Goal: Task Accomplishment & Management: Complete application form

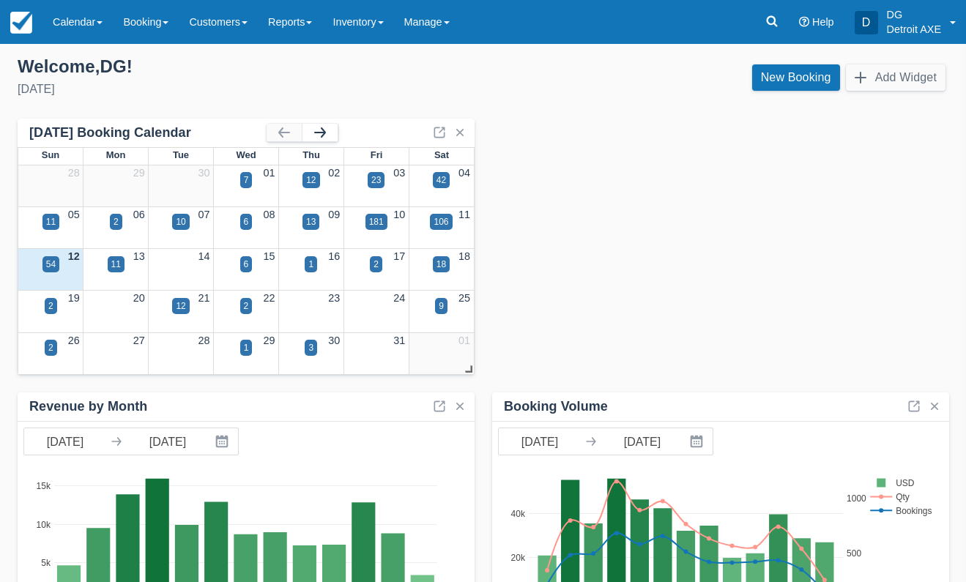
click at [320, 133] on button "button" at bounding box center [319, 133] width 35 height 18
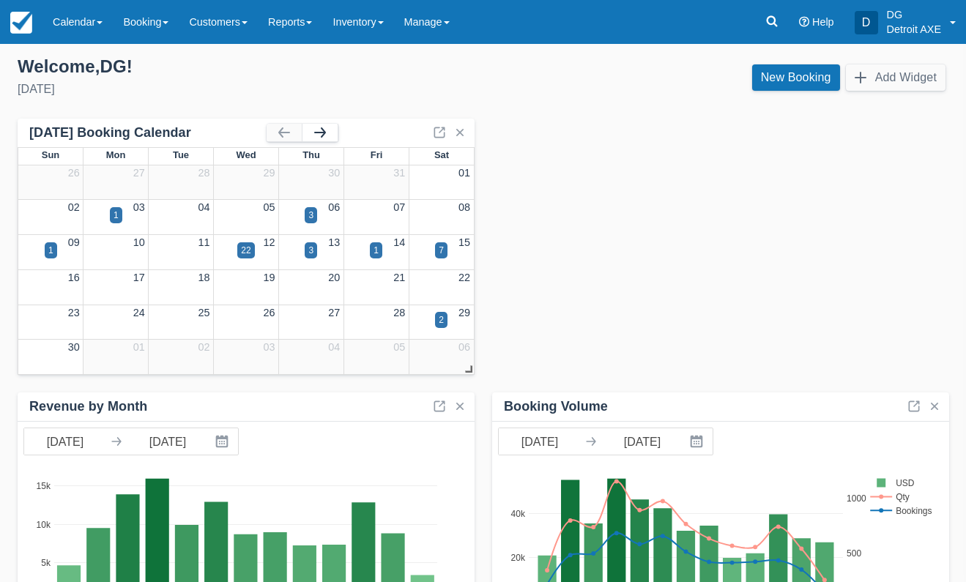
click at [320, 133] on button "button" at bounding box center [319, 133] width 35 height 18
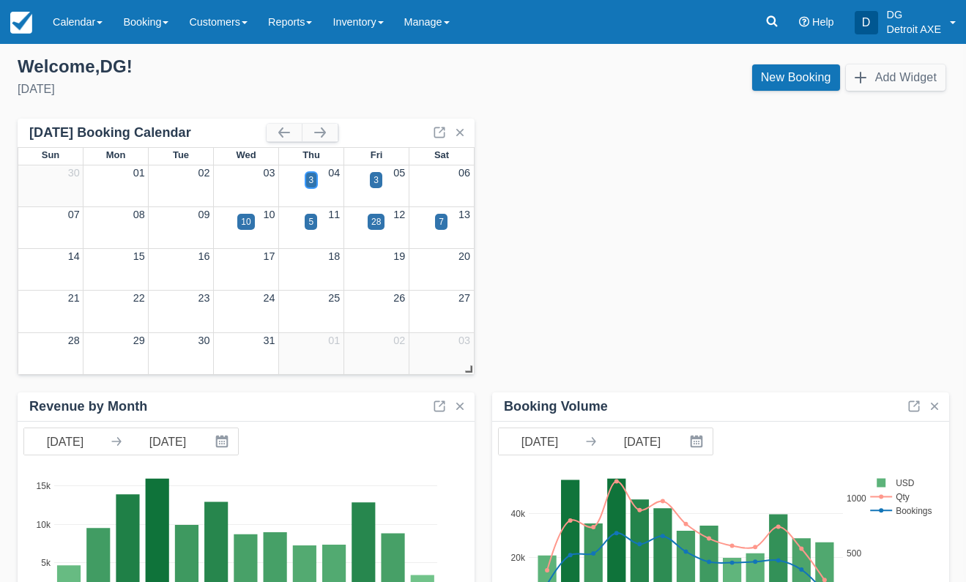
click at [305, 185] on div "3" at bounding box center [311, 180] width 12 height 16
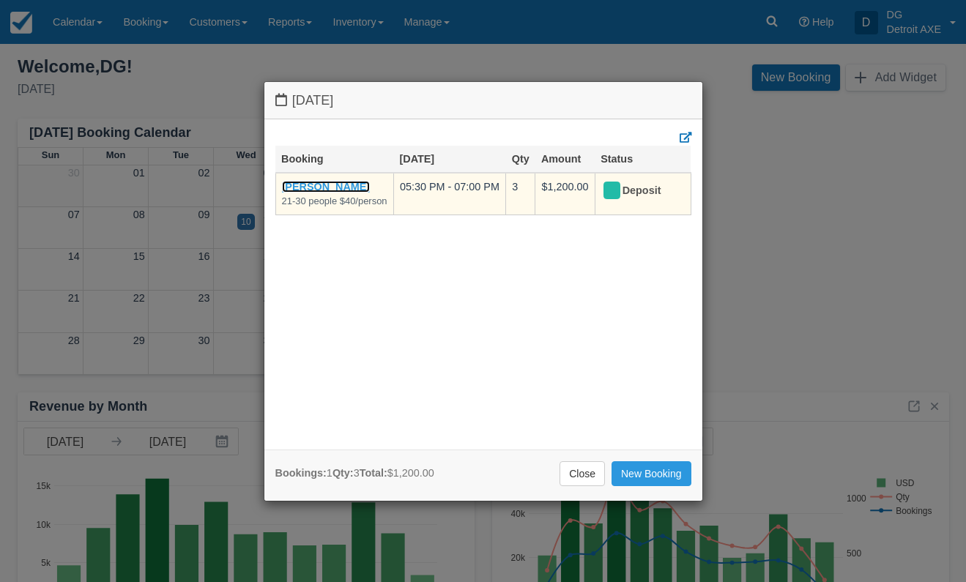
click at [315, 186] on link "[PERSON_NAME]" at bounding box center [326, 187] width 89 height 12
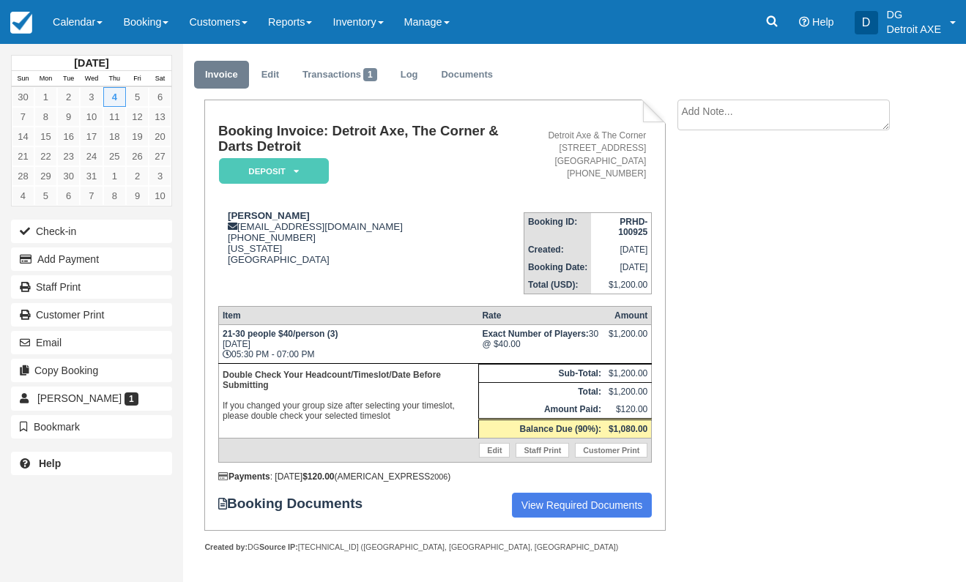
scroll to position [34, 0]
click at [15, 29] on img at bounding box center [21, 23] width 22 height 22
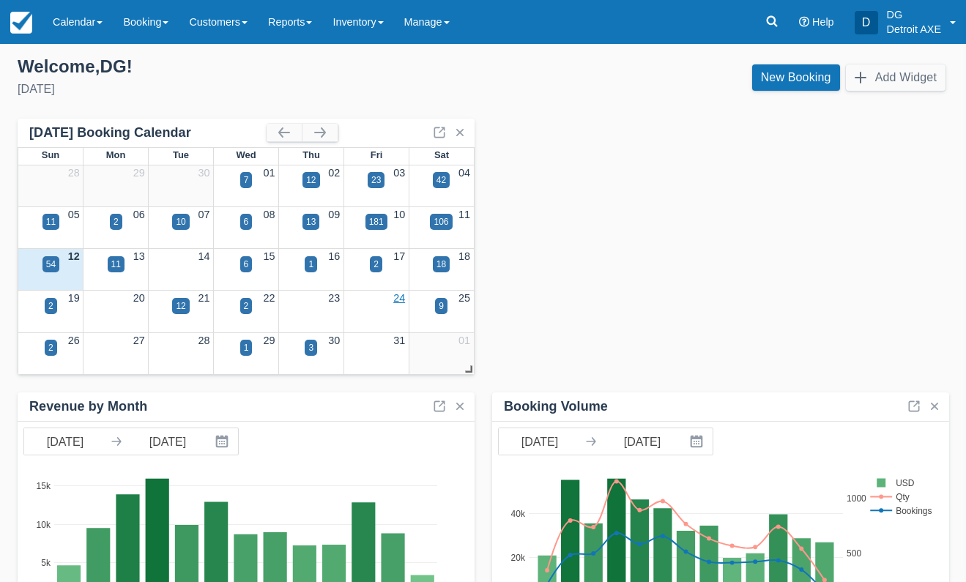
click at [400, 297] on link "24" at bounding box center [399, 298] width 12 height 12
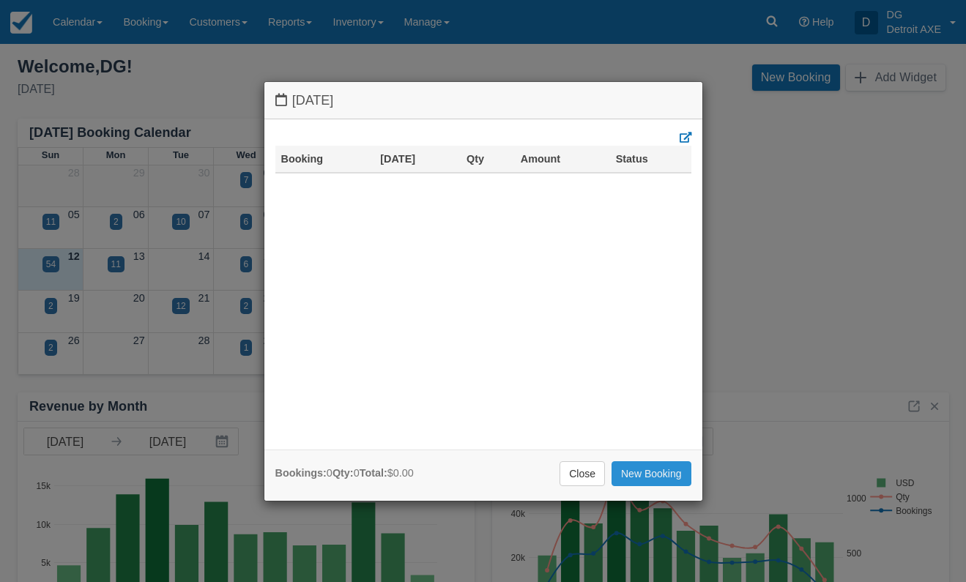
click at [660, 470] on link "New Booking" at bounding box center [652, 473] width 80 height 25
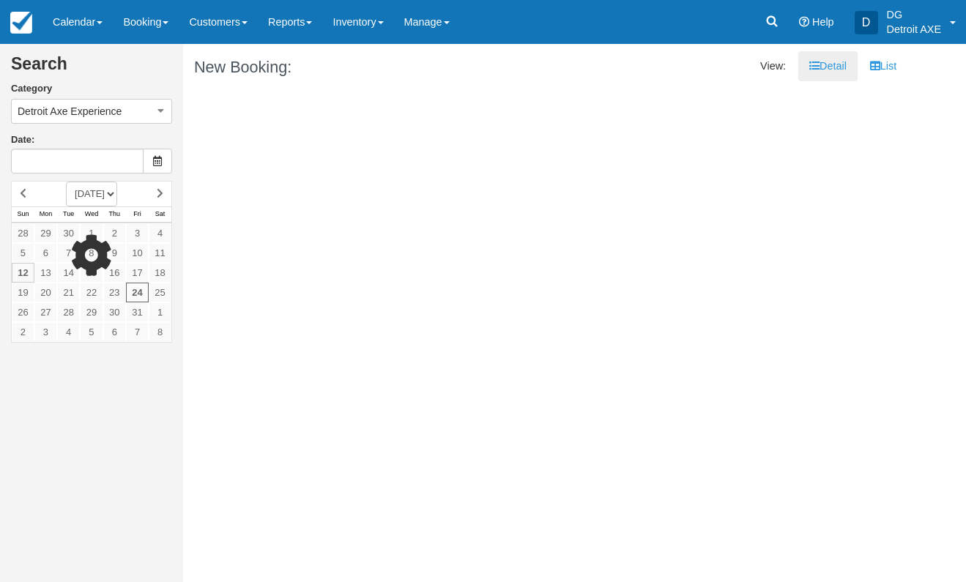
type input "10/24/25"
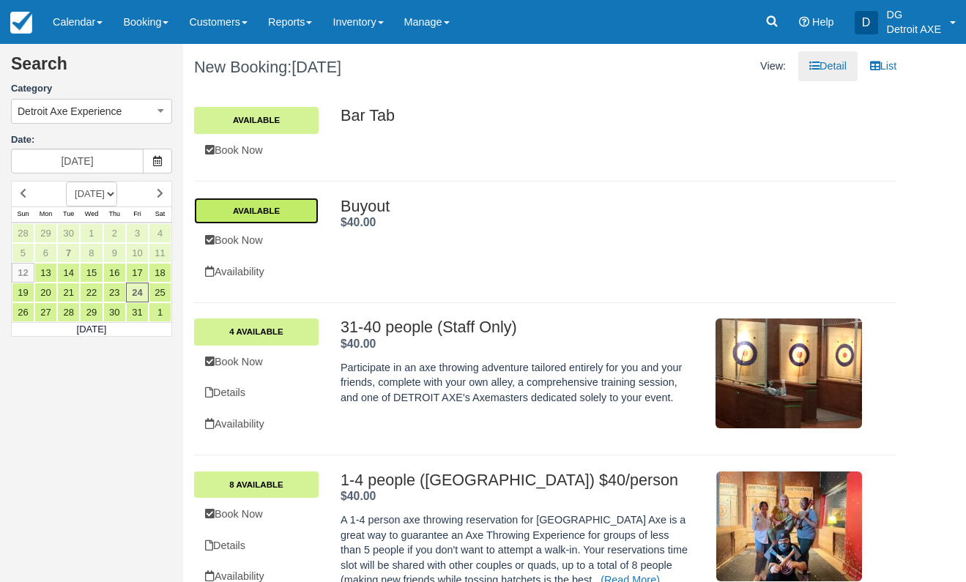
click at [299, 217] on link "Available" at bounding box center [256, 211] width 125 height 26
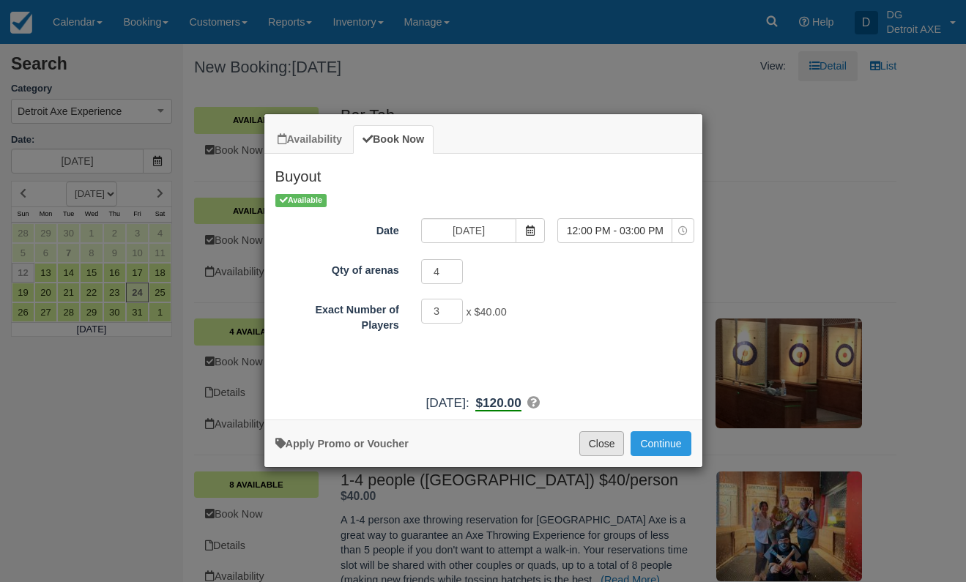
click at [590, 445] on button "Close" at bounding box center [601, 443] width 45 height 25
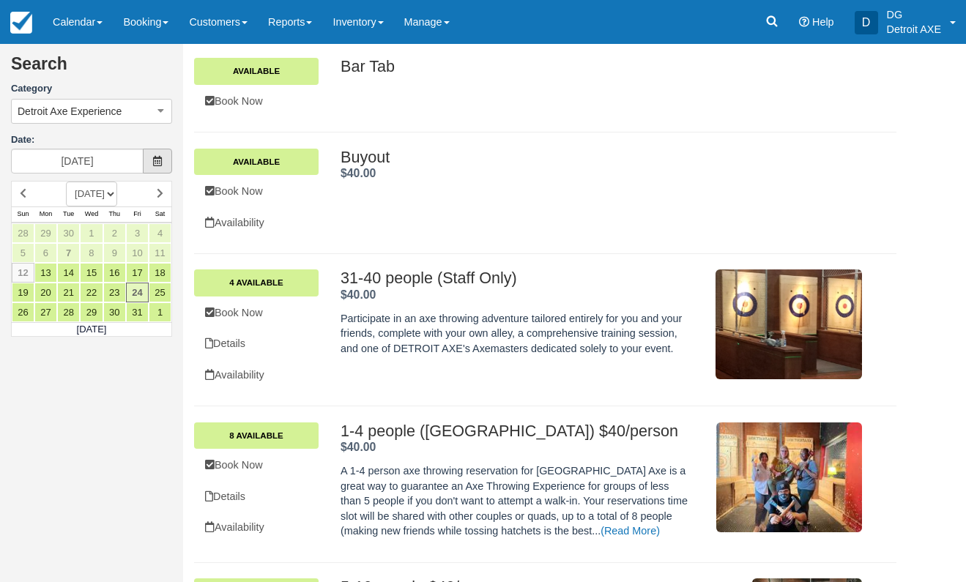
scroll to position [31, 0]
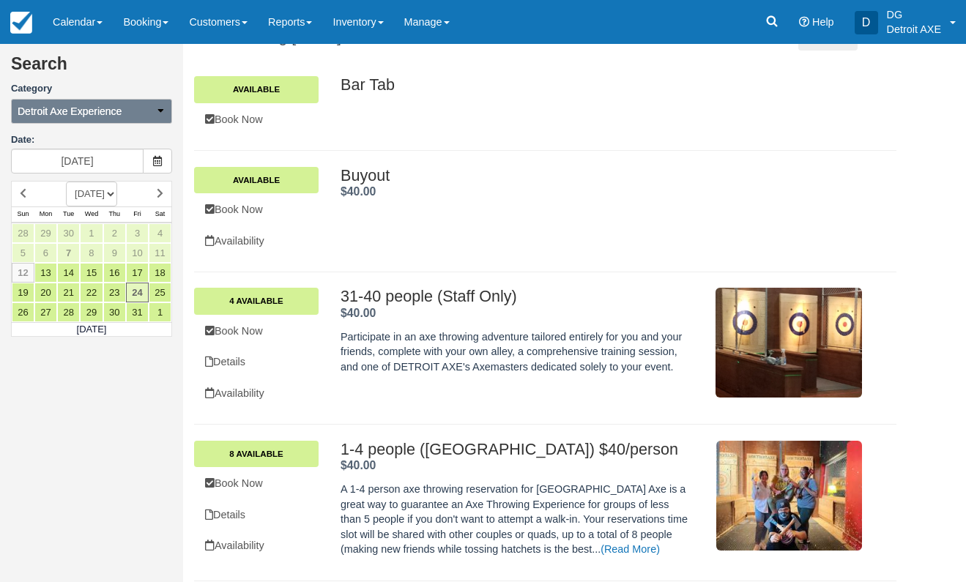
click at [137, 118] on button "Detroit Axe Experience" at bounding box center [91, 111] width 161 height 25
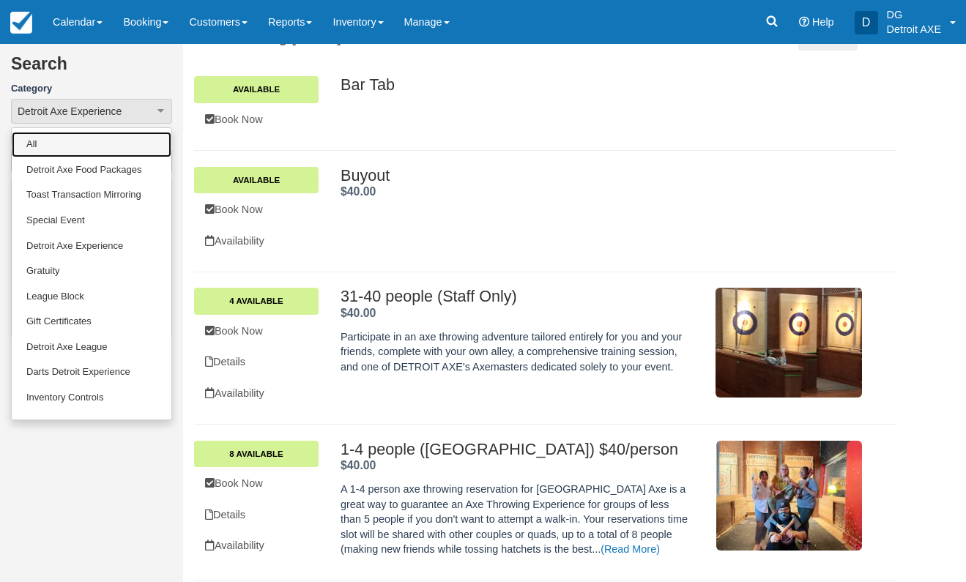
click at [105, 144] on link "All" at bounding box center [92, 145] width 160 height 26
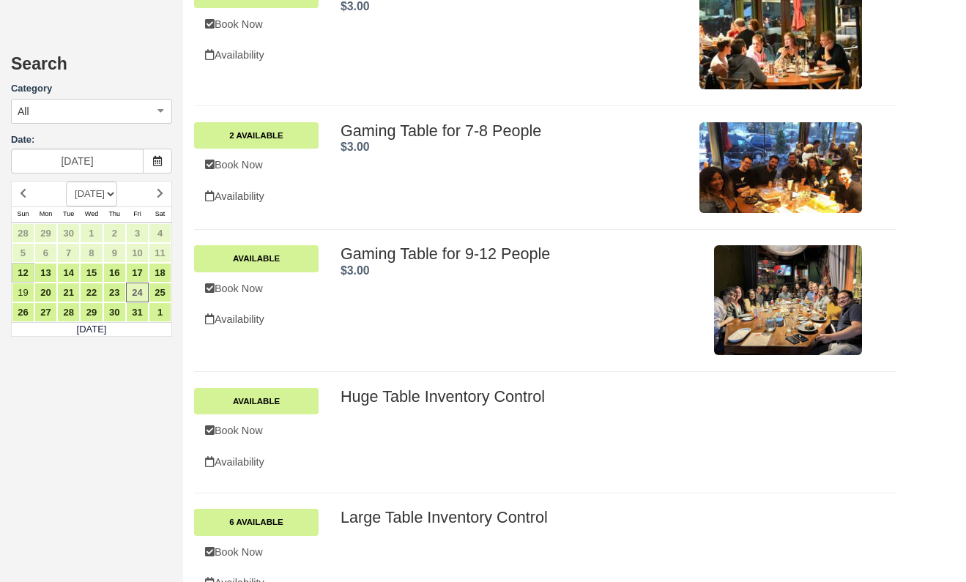
scroll to position [672, 0]
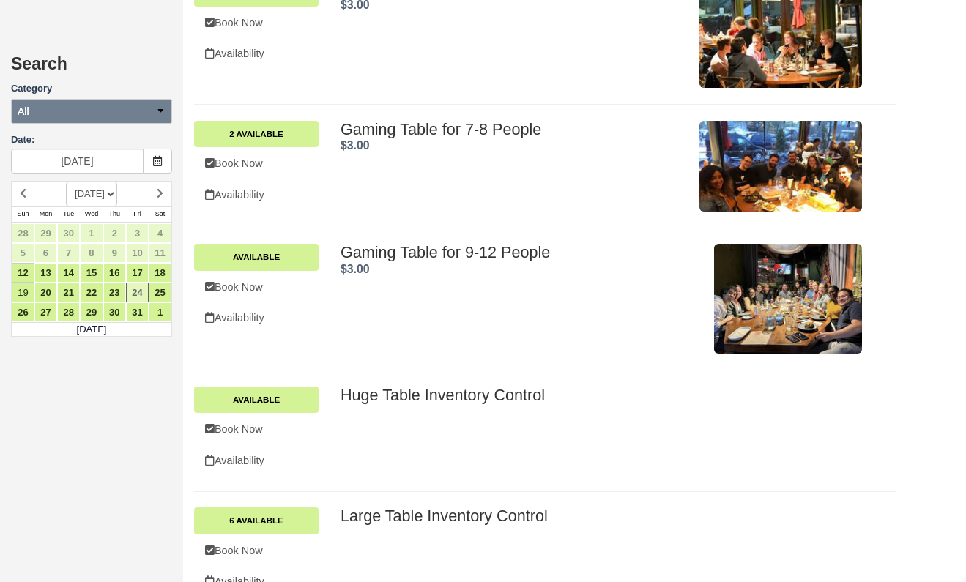
click at [156, 105] on icon "button" at bounding box center [160, 110] width 10 height 10
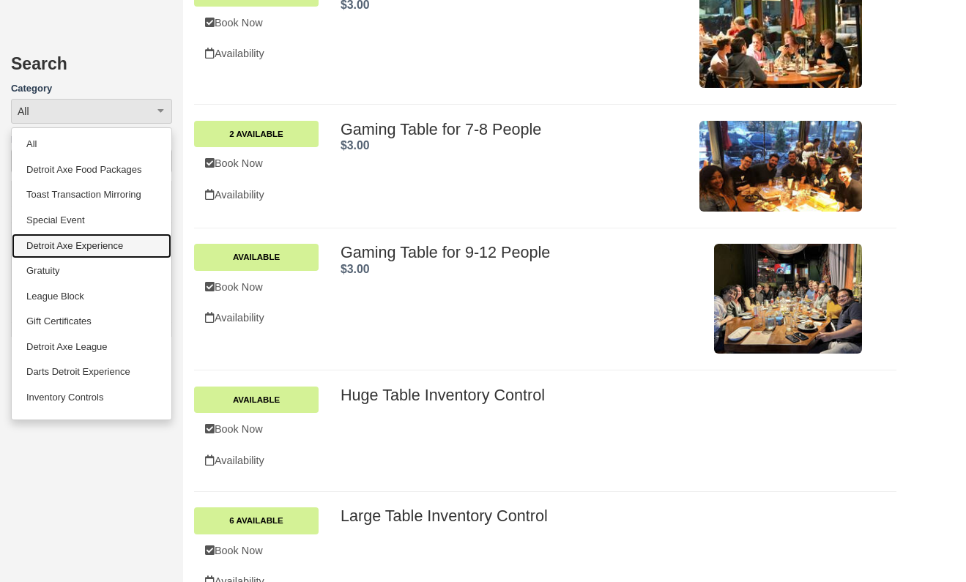
click at [75, 240] on link "Detroit Axe Experience" at bounding box center [92, 247] width 160 height 26
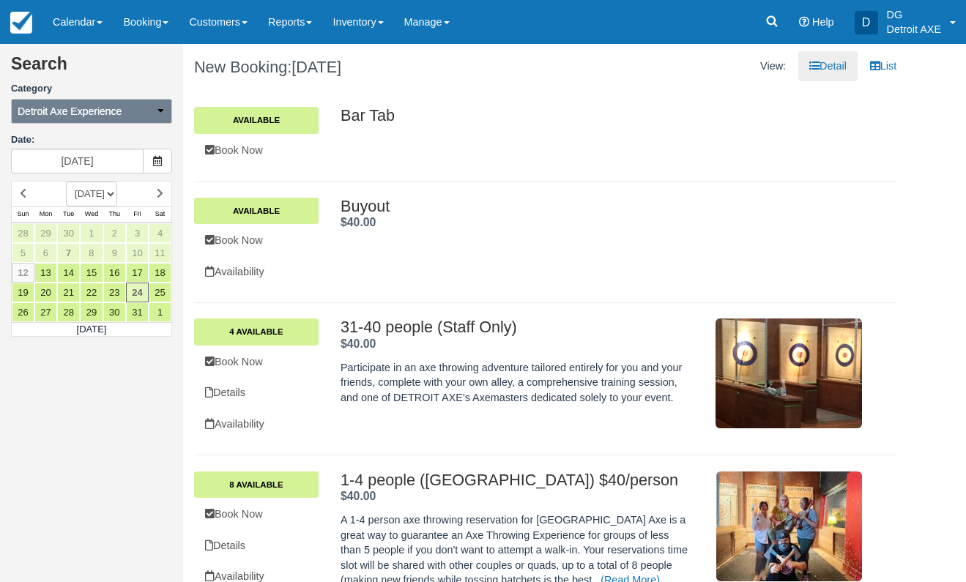
click at [135, 103] on button "Detroit Axe Experience" at bounding box center [91, 111] width 161 height 25
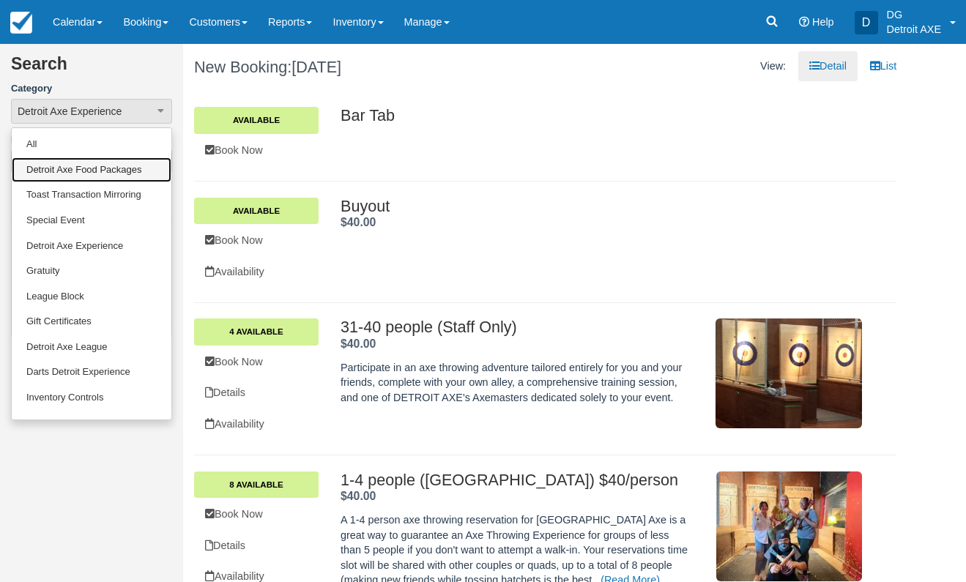
click at [63, 172] on link "Detroit Axe Food Packages" at bounding box center [92, 170] width 160 height 26
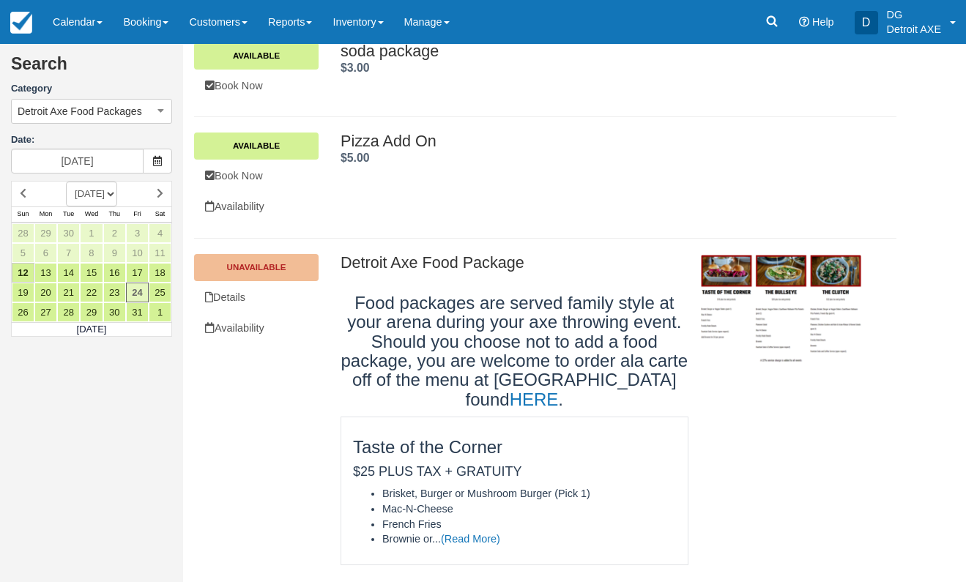
scroll to position [197, 0]
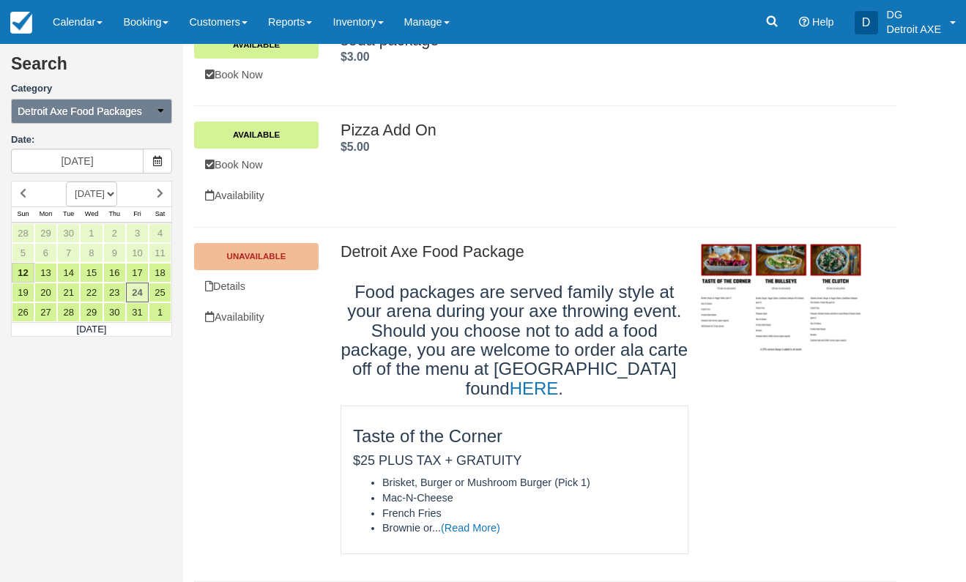
click at [146, 113] on button "Detroit Axe Food Packages" at bounding box center [91, 111] width 161 height 25
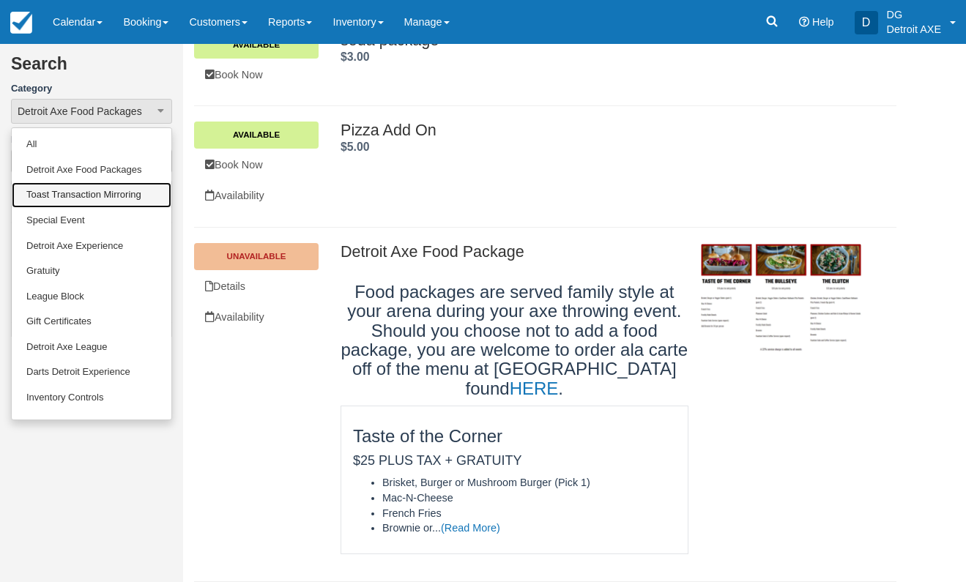
click at [81, 198] on link "Toast Transaction Mirroring" at bounding box center [92, 195] width 160 height 26
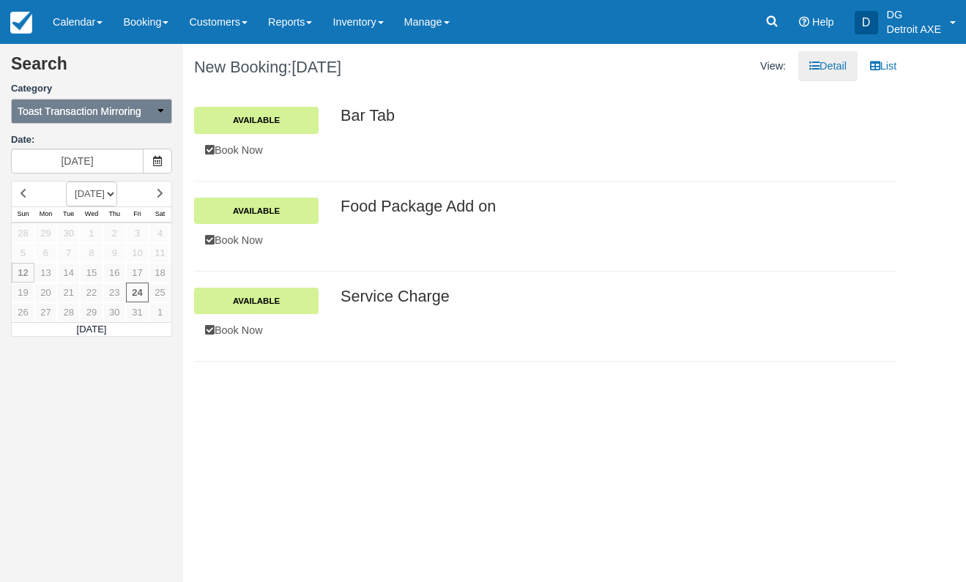
click at [108, 111] on span "Toast Transaction Mirroring" at bounding box center [80, 111] width 124 height 15
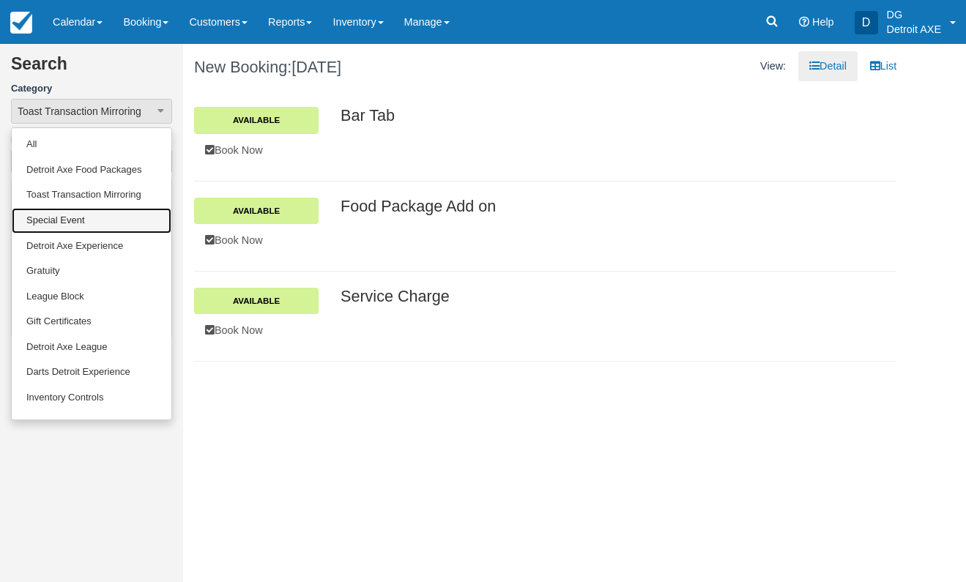
click at [81, 220] on link "Special Event" at bounding box center [92, 221] width 160 height 26
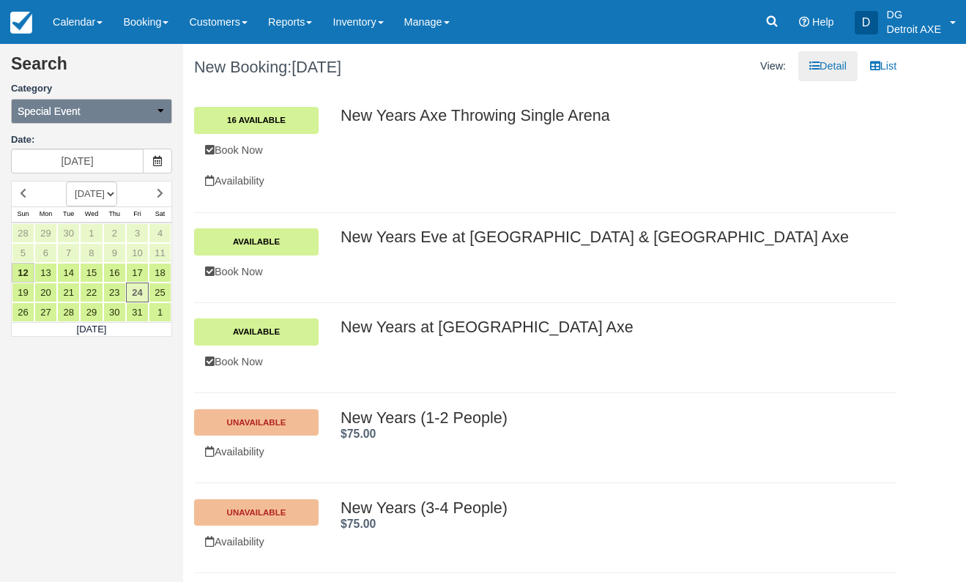
click at [133, 114] on button "Special Event" at bounding box center [91, 111] width 161 height 25
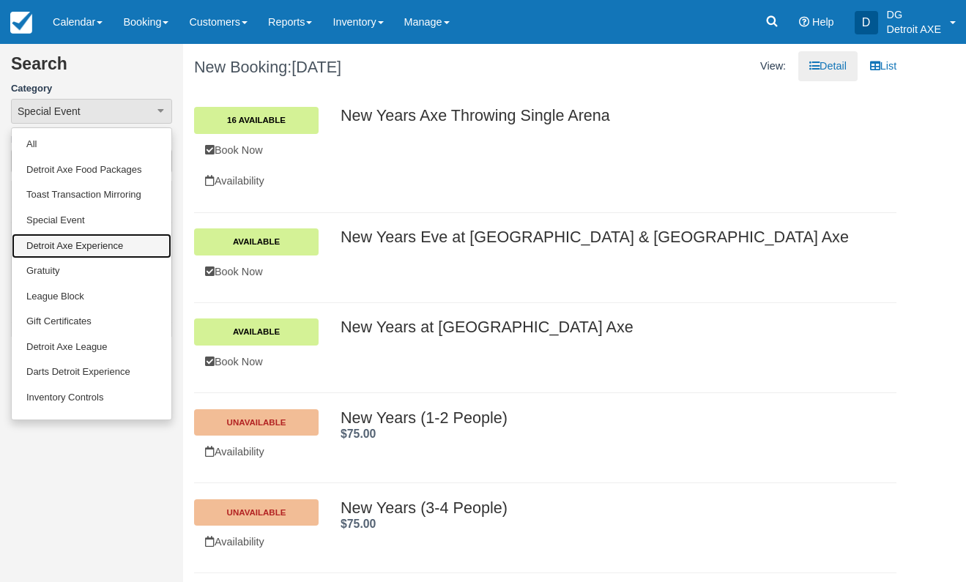
click at [80, 247] on link "Detroit Axe Experience" at bounding box center [92, 247] width 160 height 26
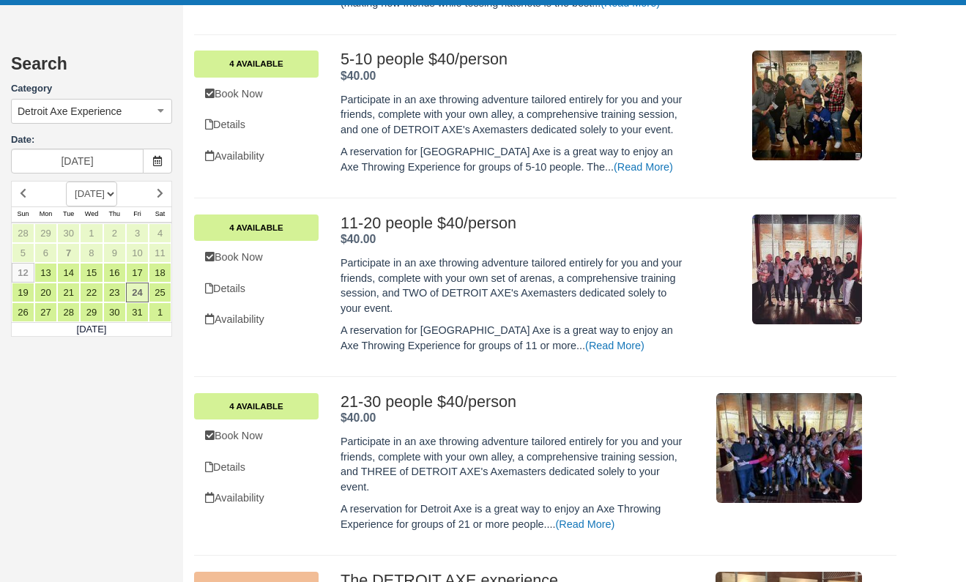
scroll to position [693, 0]
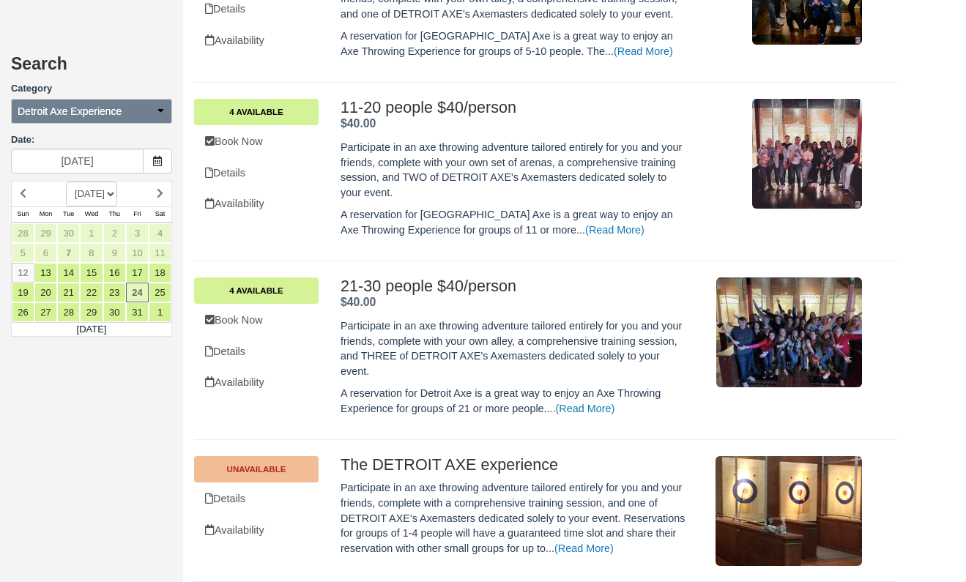
click at [155, 113] on icon "button" at bounding box center [160, 110] width 10 height 10
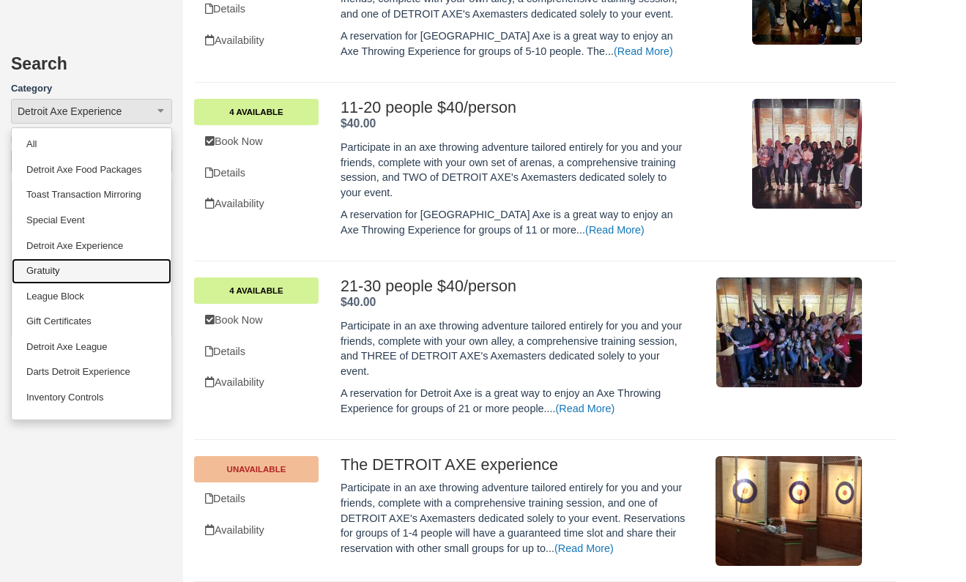
click at [62, 273] on link "Gratuity" at bounding box center [92, 272] width 160 height 26
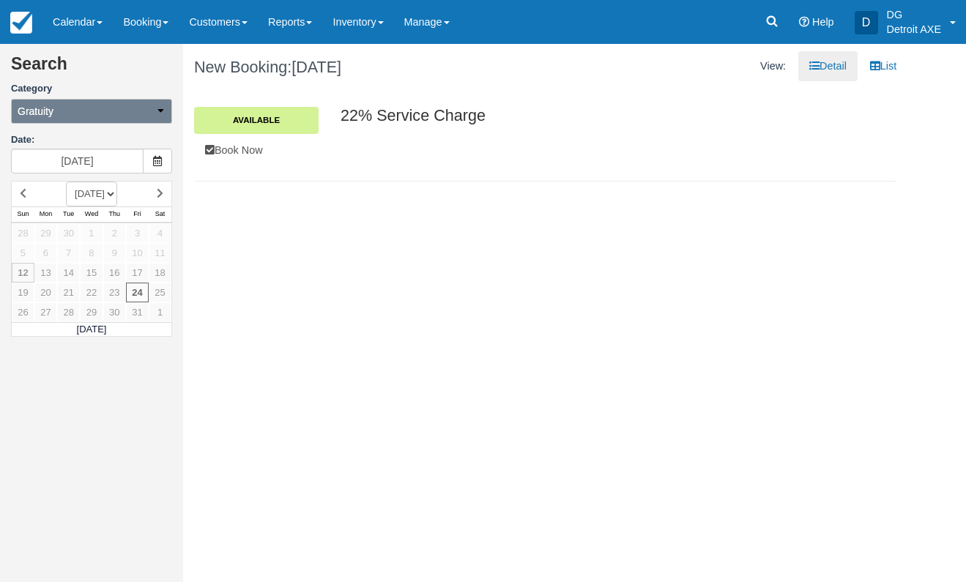
click at [147, 105] on button "Gratuity" at bounding box center [91, 111] width 161 height 25
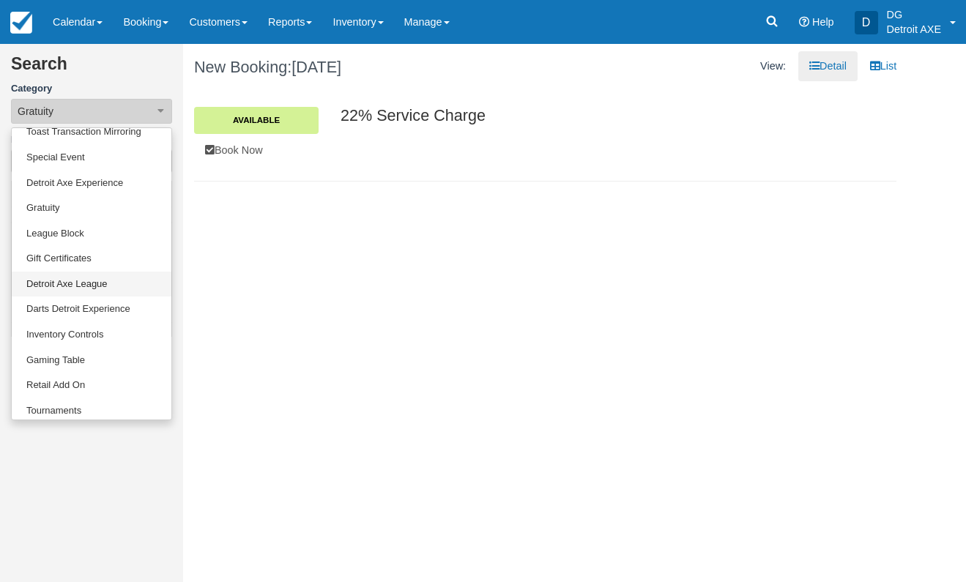
scroll to position [70, 0]
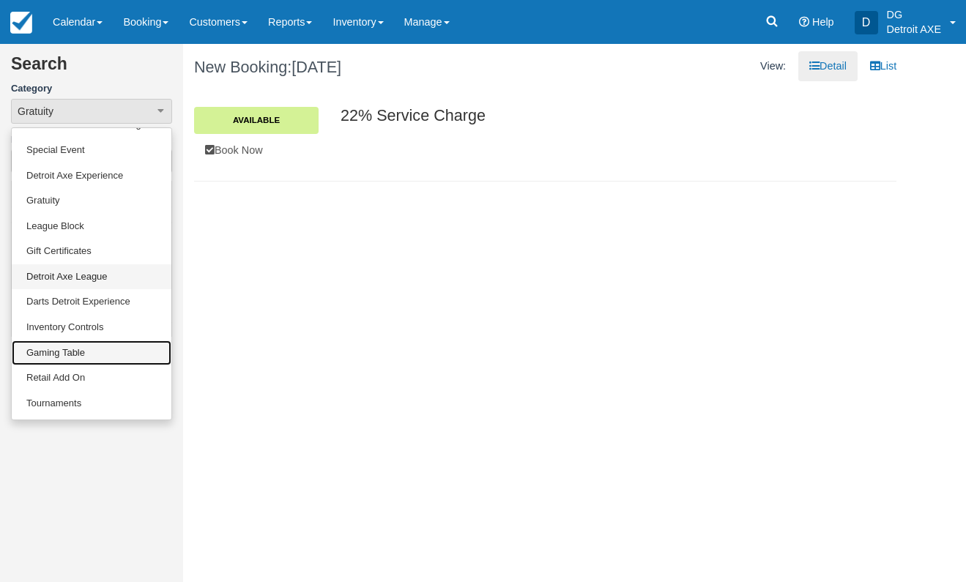
click at [68, 349] on link "Gaming Table" at bounding box center [92, 354] width 160 height 26
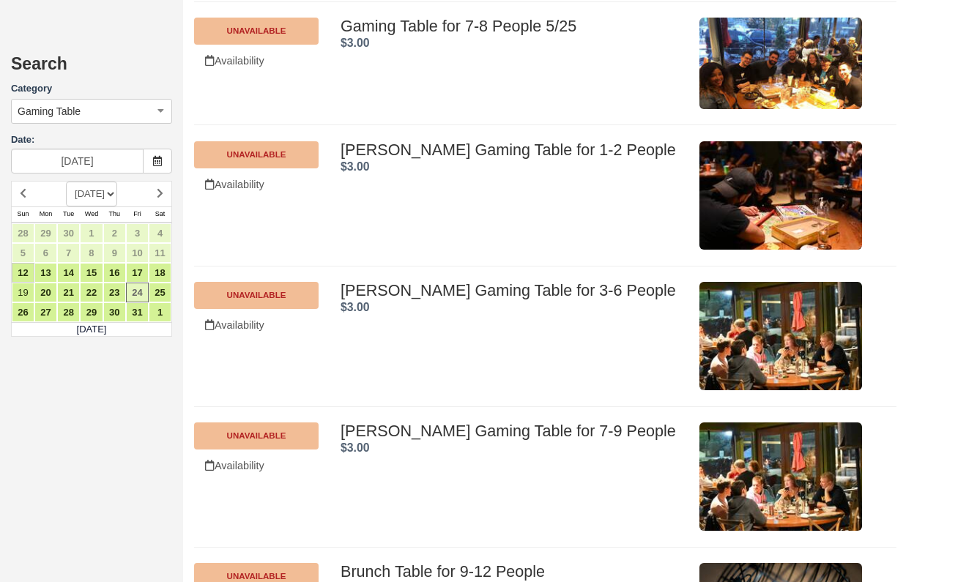
scroll to position [1994, 0]
